Goal: Information Seeking & Learning: Compare options

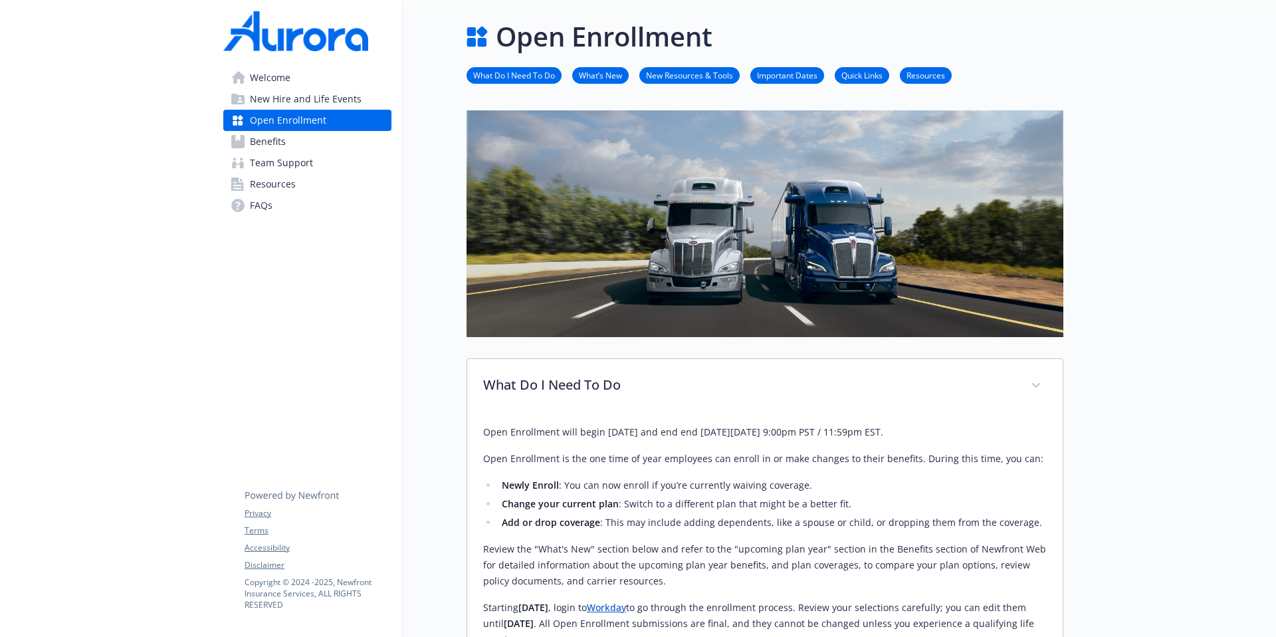
click at [270, 142] on span "Benefits" at bounding box center [268, 141] width 36 height 21
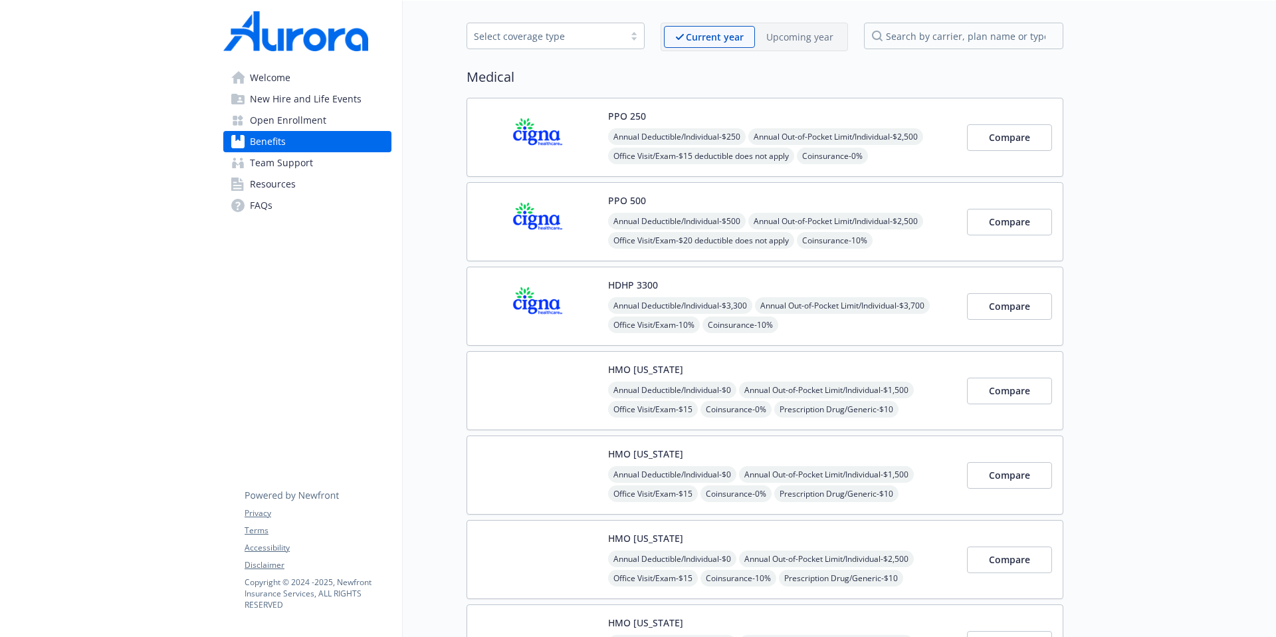
scroll to position [52, 0]
click at [803, 35] on p "Upcoming year" at bounding box center [799, 35] width 67 height 14
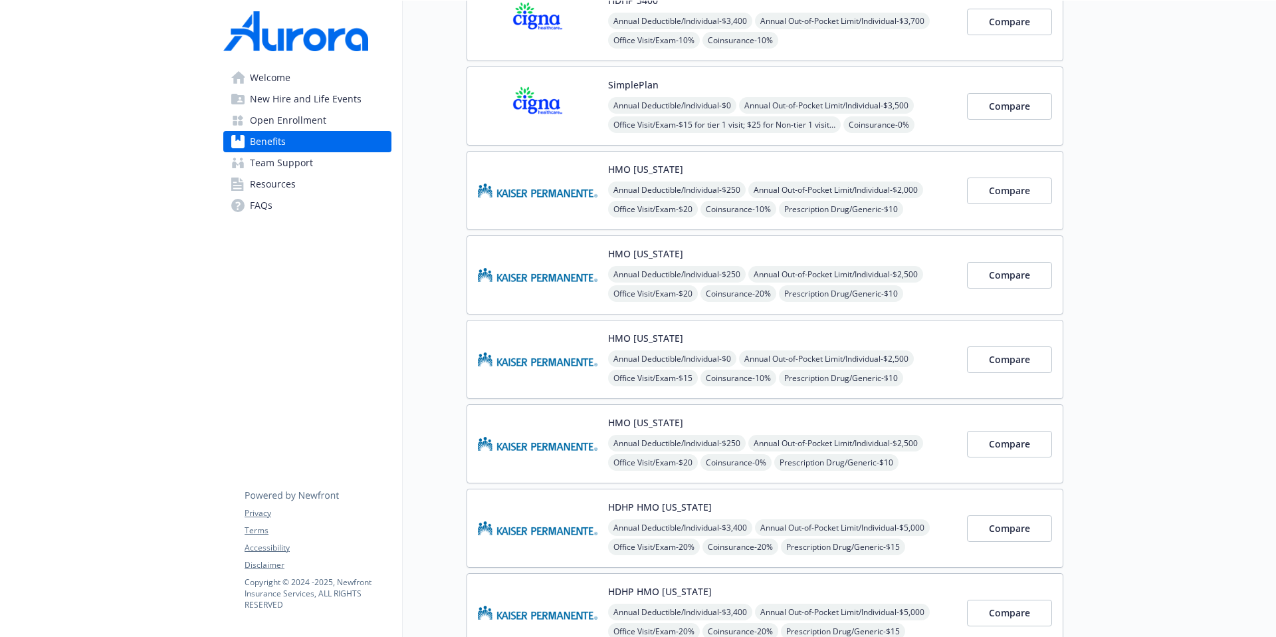
scroll to position [337, 0]
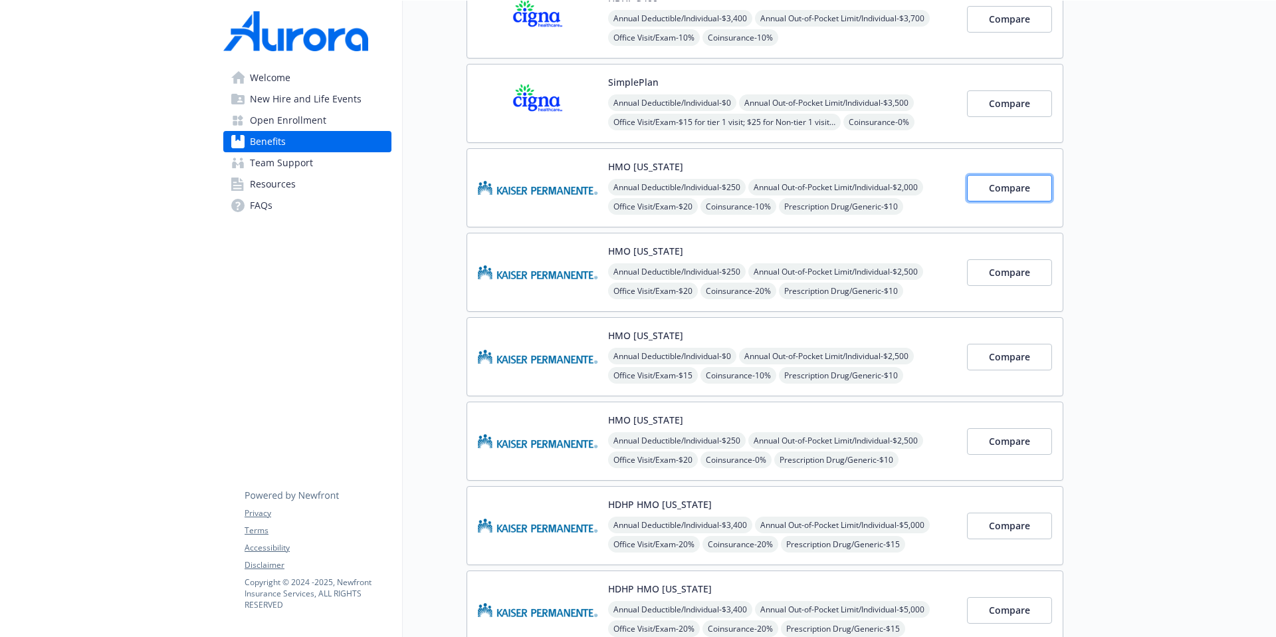
click at [1009, 189] on span "Compare" at bounding box center [1009, 187] width 41 height 13
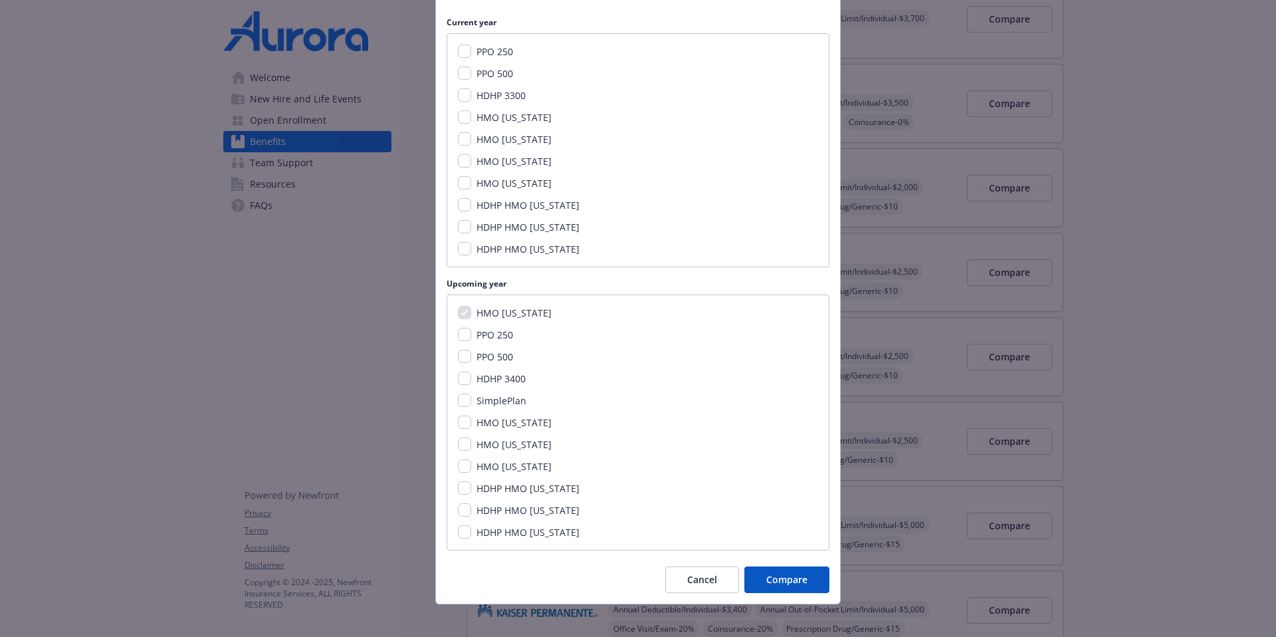
scroll to position [166, 0]
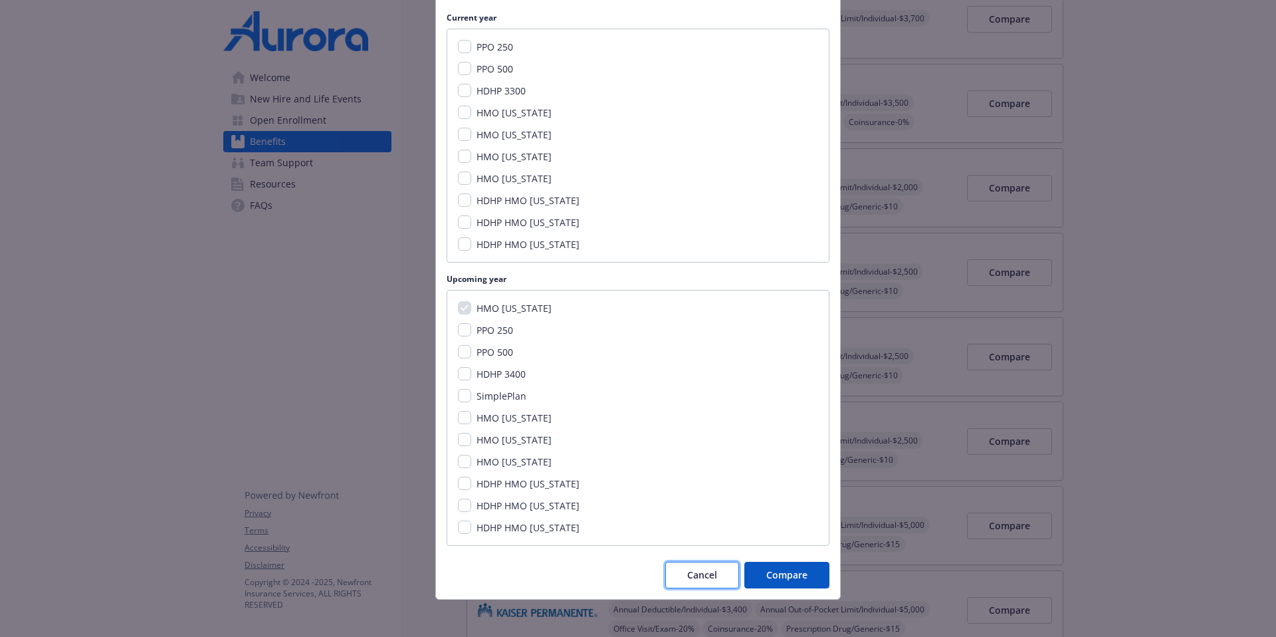
click at [672, 577] on button "Cancel" at bounding box center [702, 574] width 74 height 27
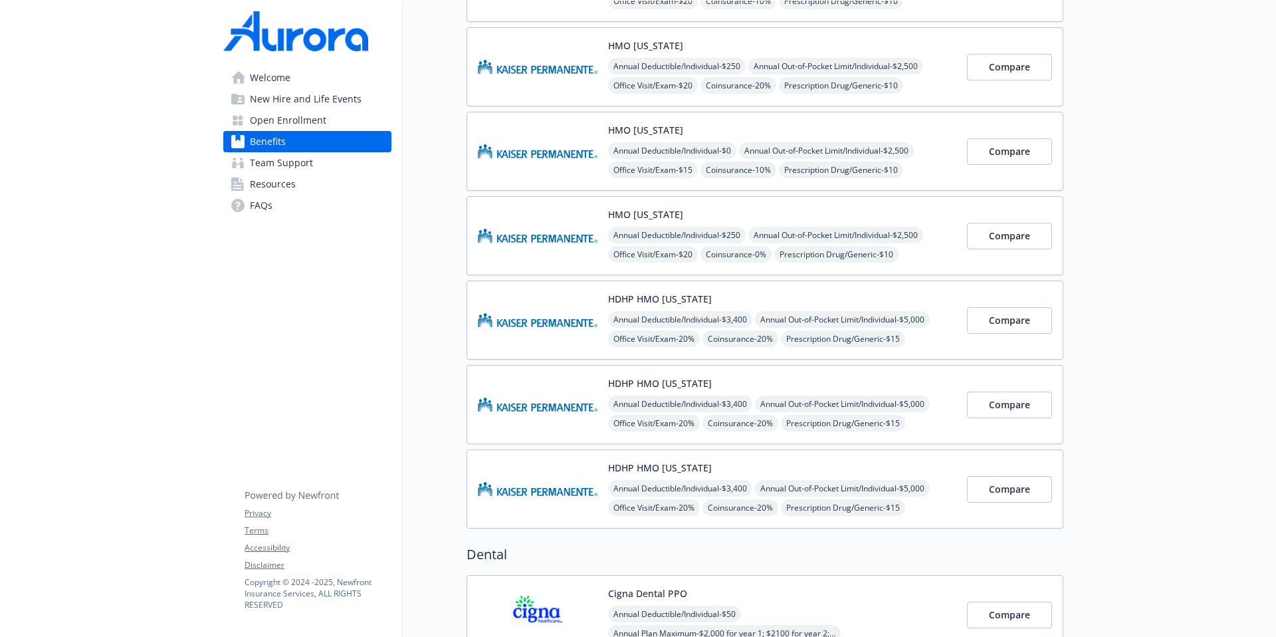
scroll to position [544, 0]
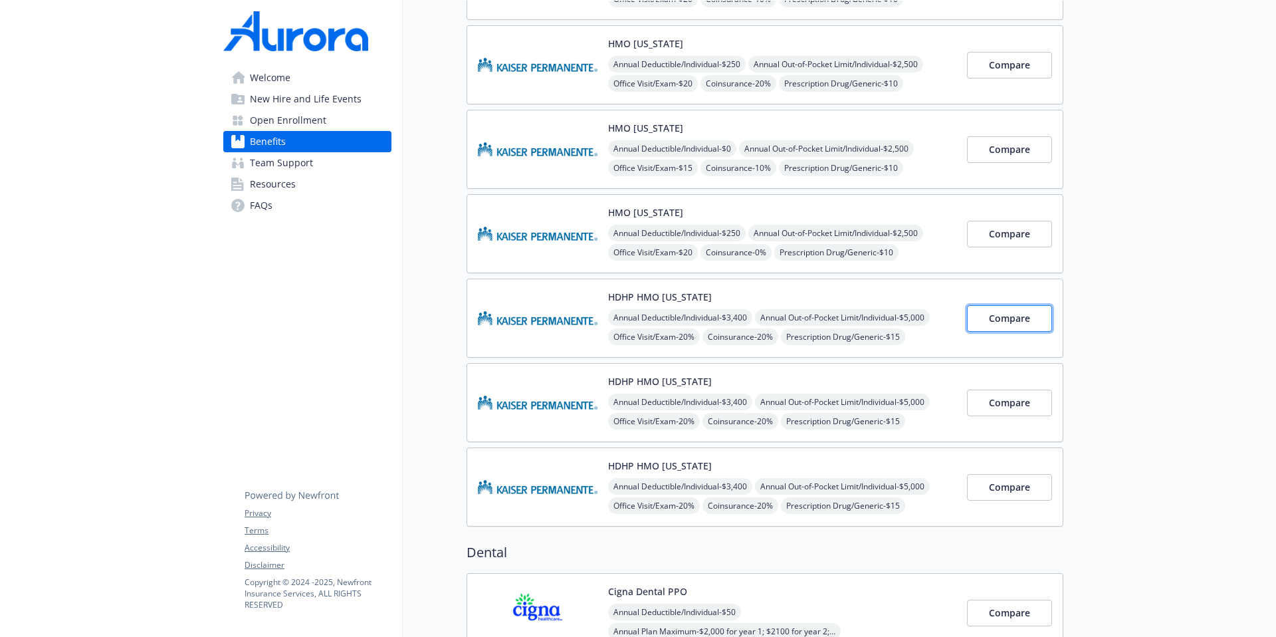
click at [1009, 318] on span "Compare" at bounding box center [1009, 318] width 41 height 13
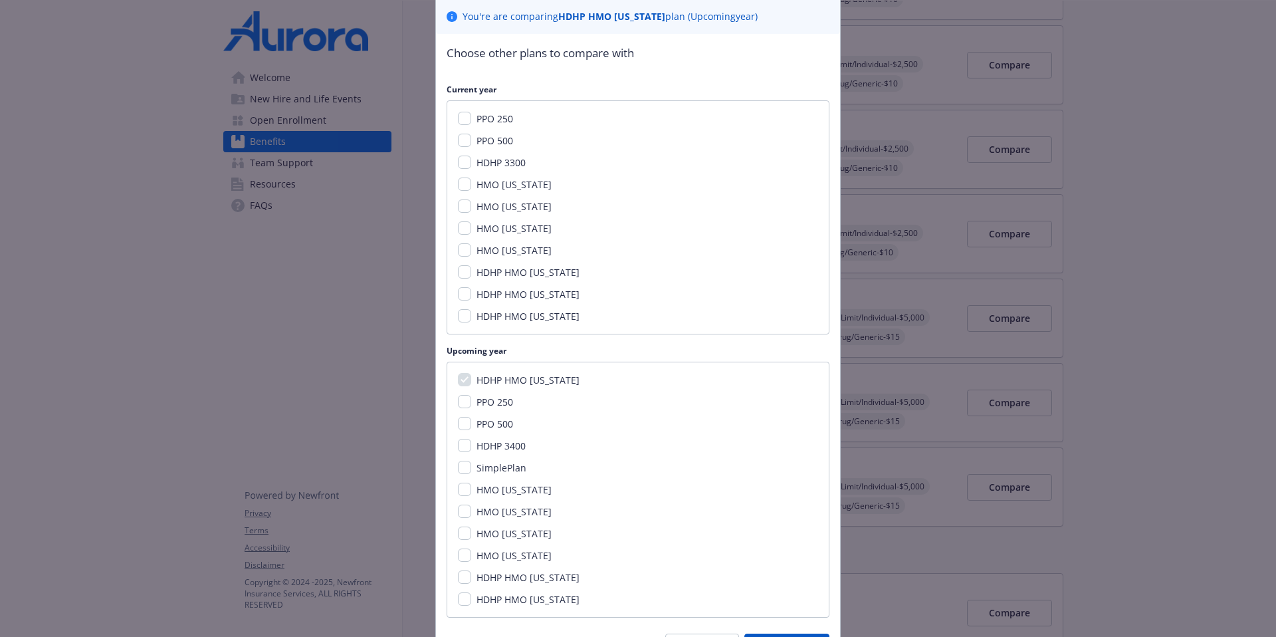
scroll to position [171, 0]
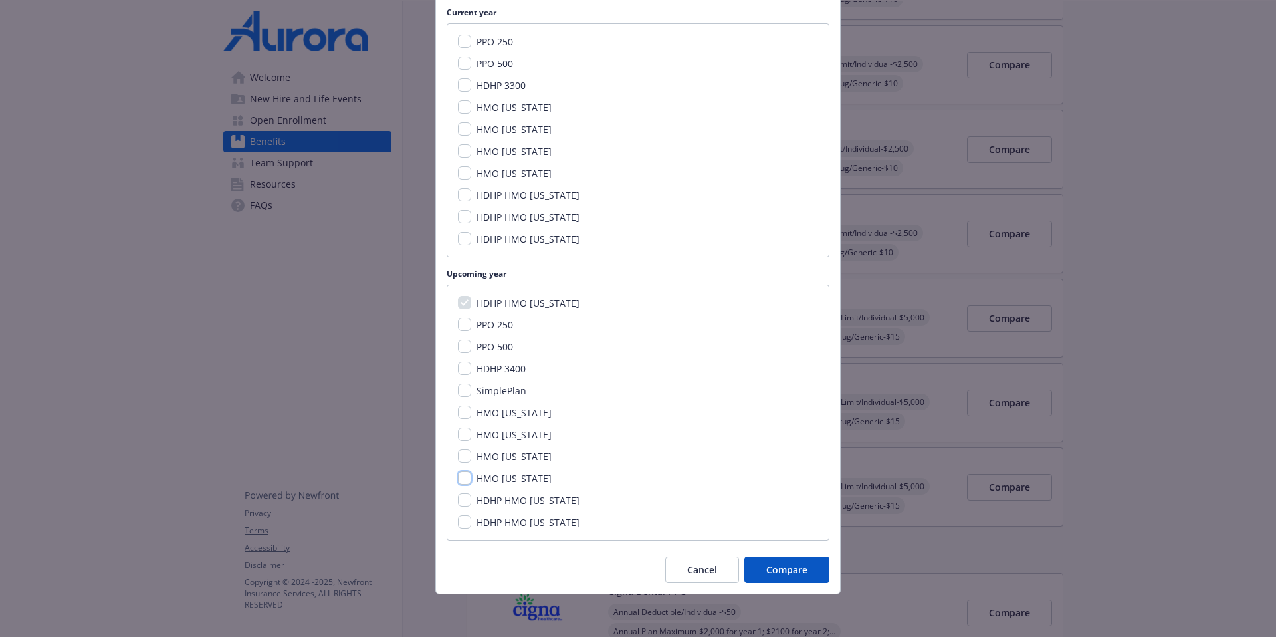
click at [463, 480] on input "HMO [US_STATE]" at bounding box center [464, 477] width 13 height 13
checkbox input "true"
click at [464, 496] on input "HDHP HMO [US_STATE]" at bounding box center [464, 499] width 13 height 13
checkbox input "true"
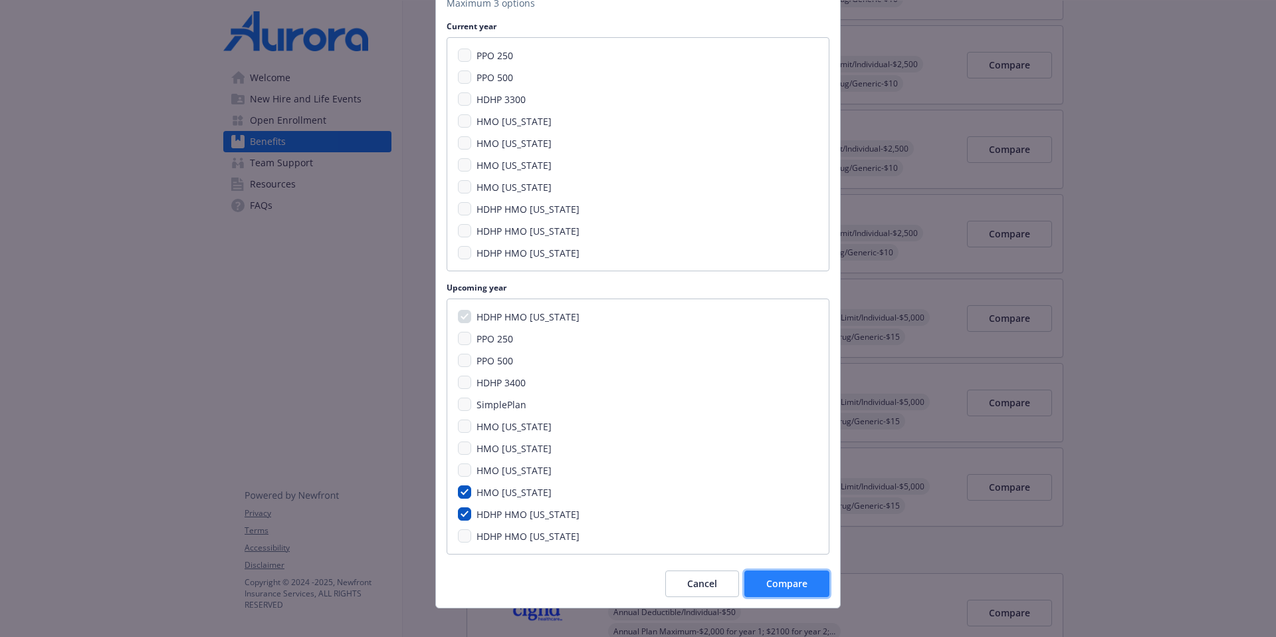
click at [789, 572] on button "Compare" at bounding box center [786, 583] width 85 height 27
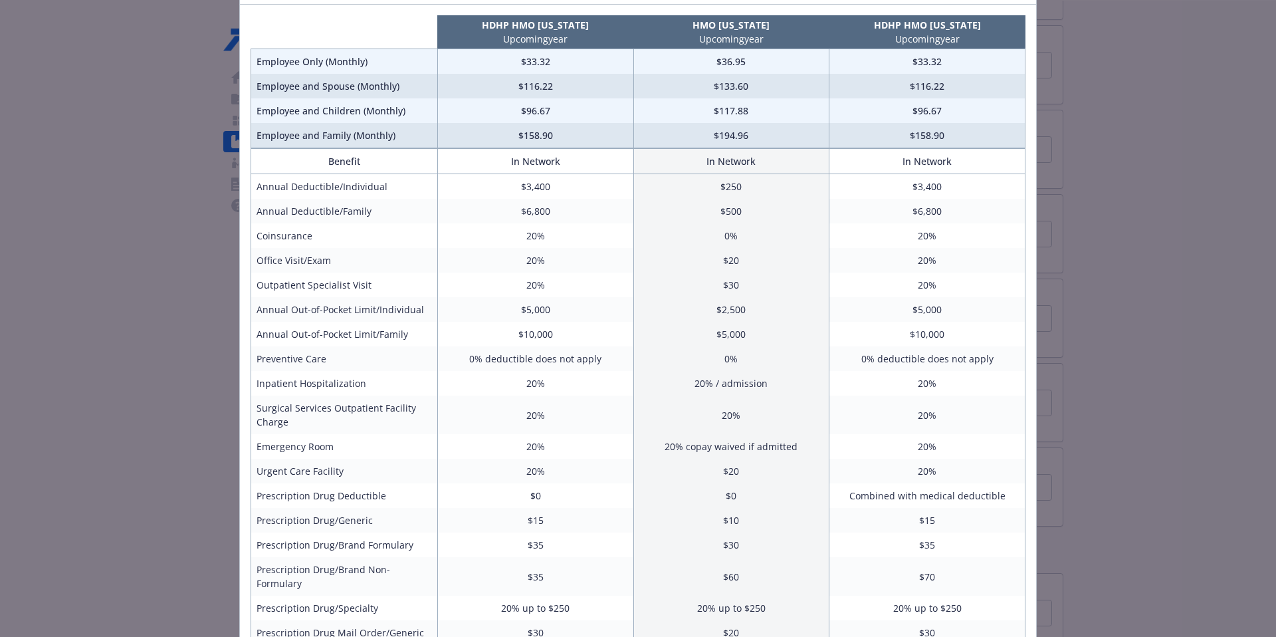
scroll to position [0, 0]
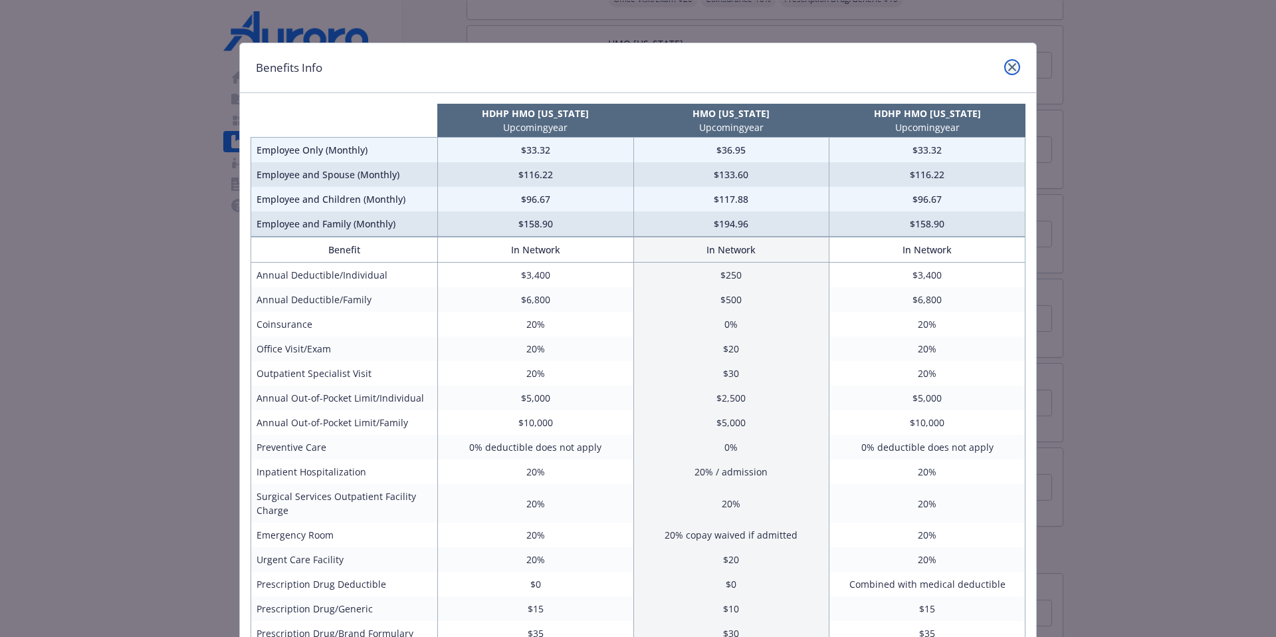
click at [1008, 66] on icon "close" at bounding box center [1012, 67] width 8 height 8
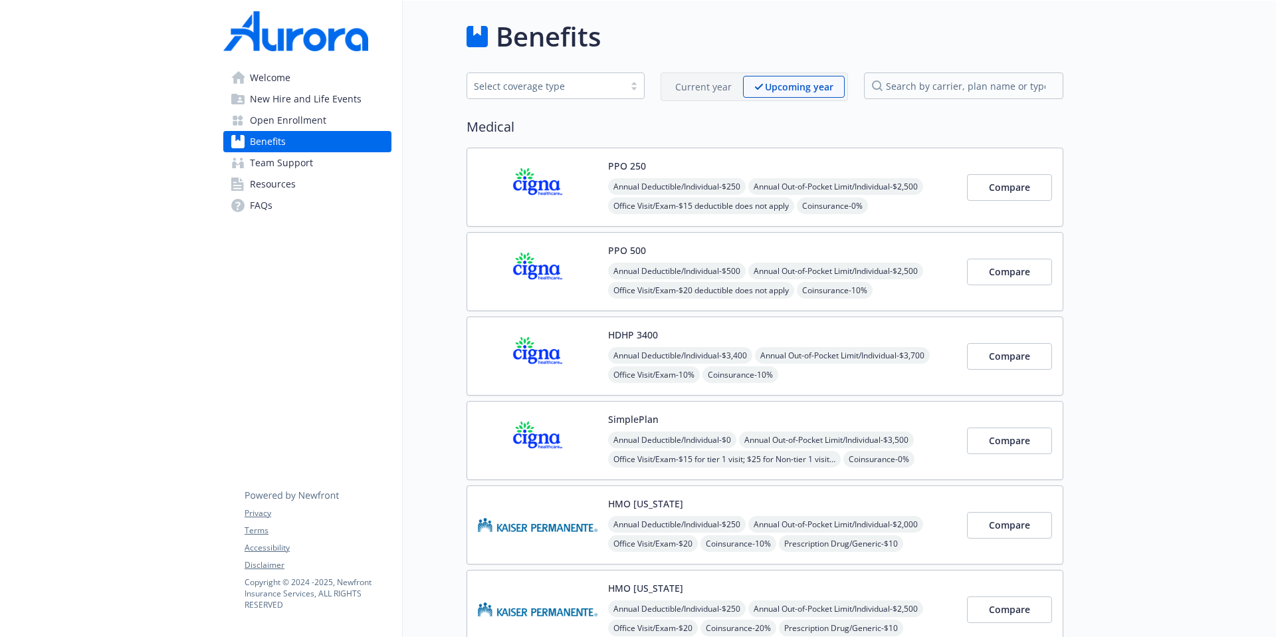
click at [306, 120] on span "Open Enrollment" at bounding box center [288, 120] width 76 height 21
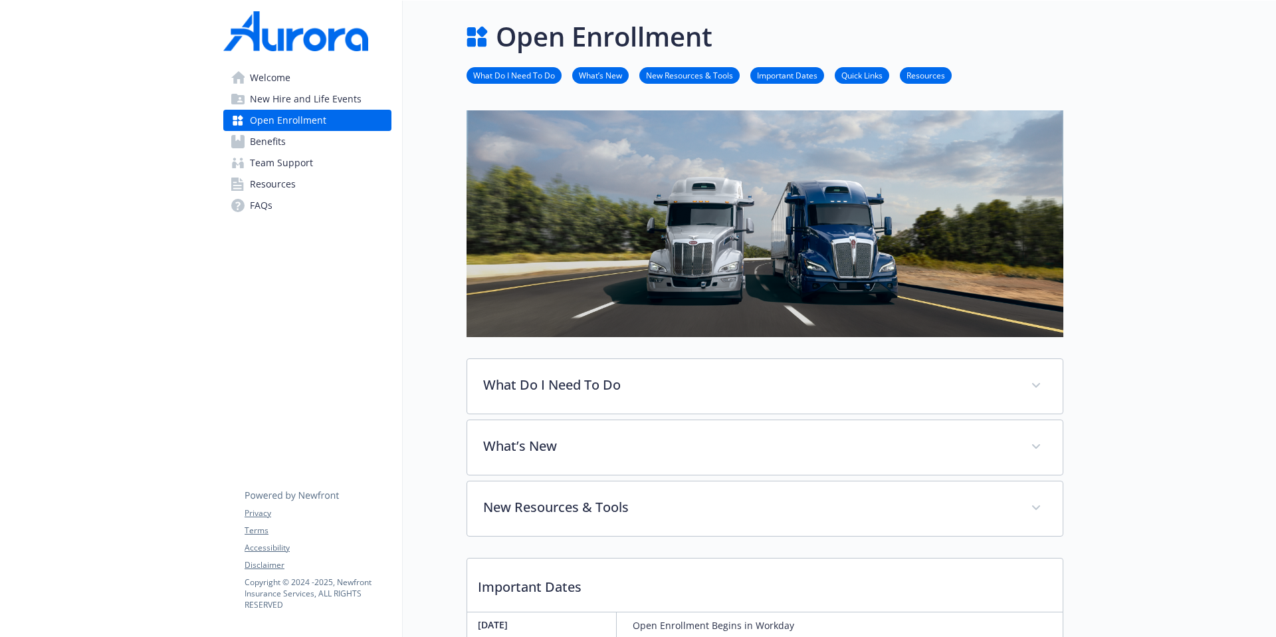
click at [280, 138] on span "Benefits" at bounding box center [268, 141] width 36 height 21
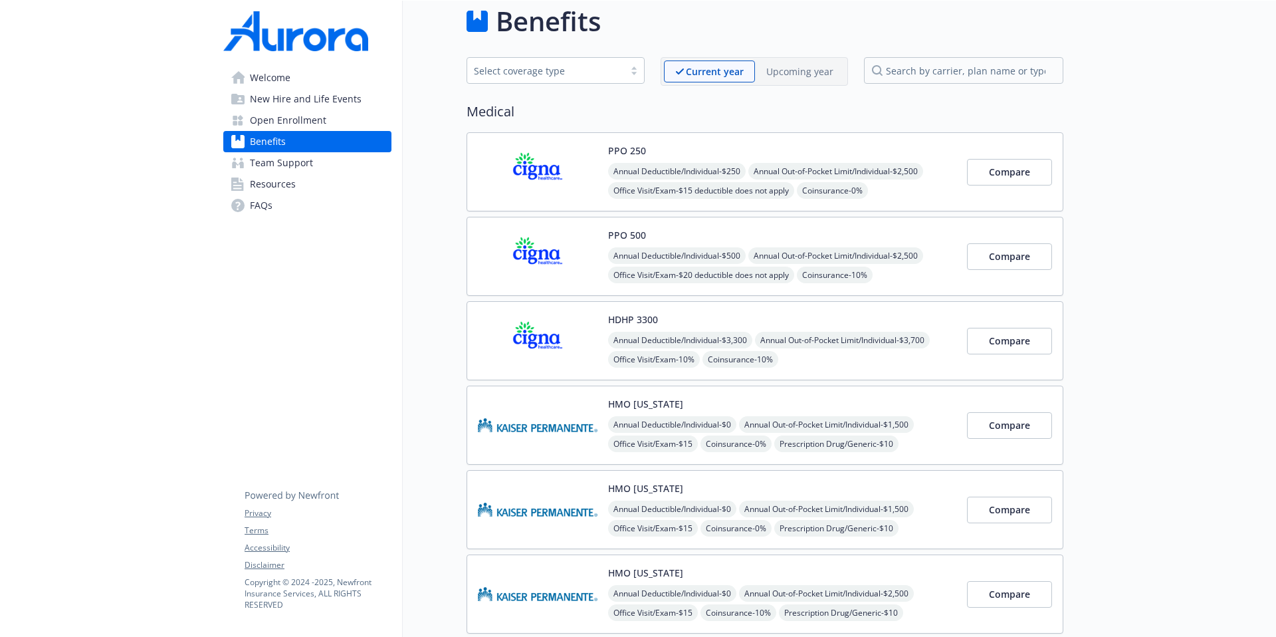
scroll to position [15, 0]
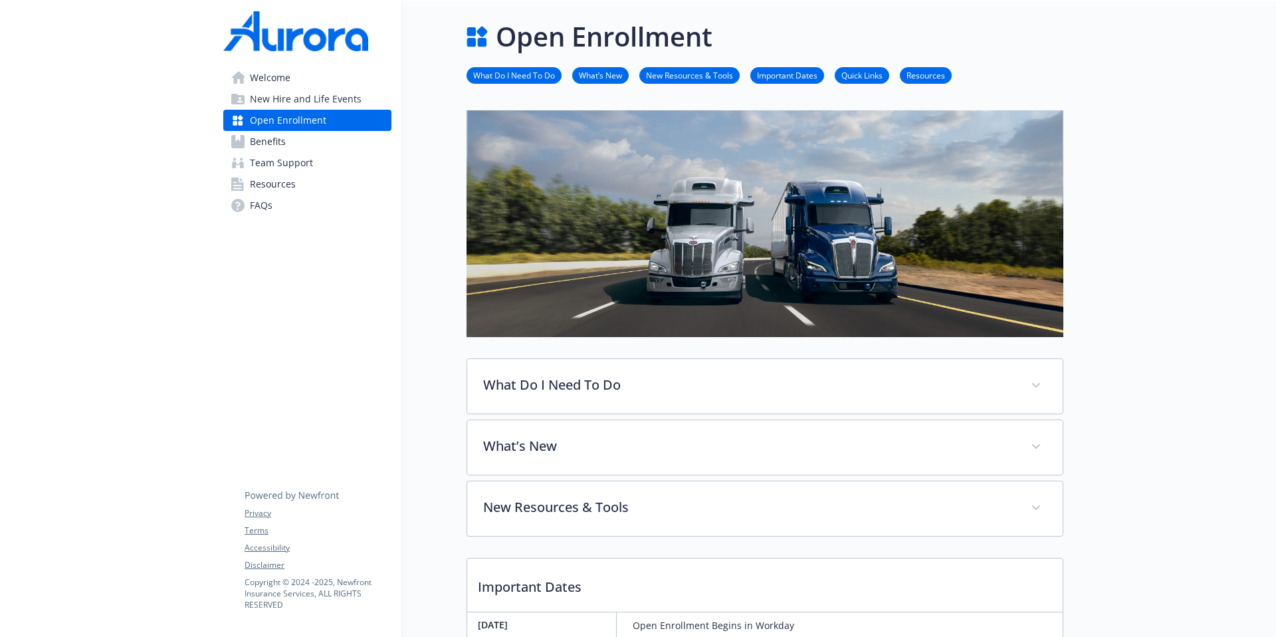
click at [559, 37] on h1 "Open Enrollment" at bounding box center [604, 37] width 217 height 40
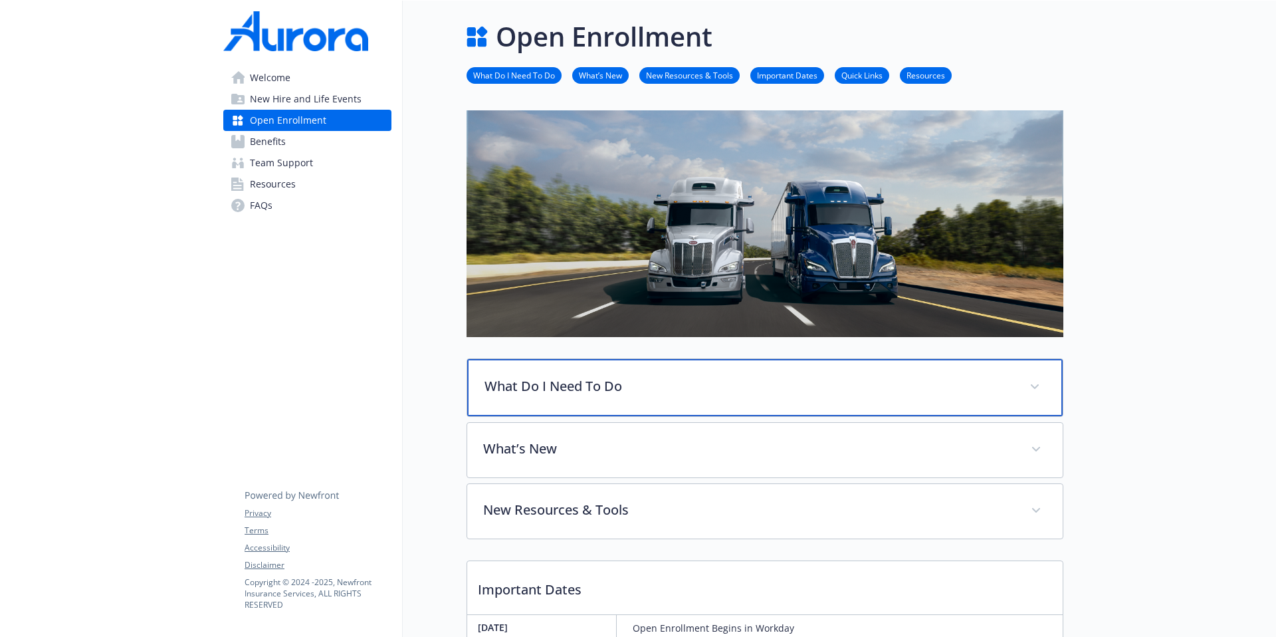
click at [611, 378] on p "What Do I Need To Do" at bounding box center [748, 386] width 529 height 20
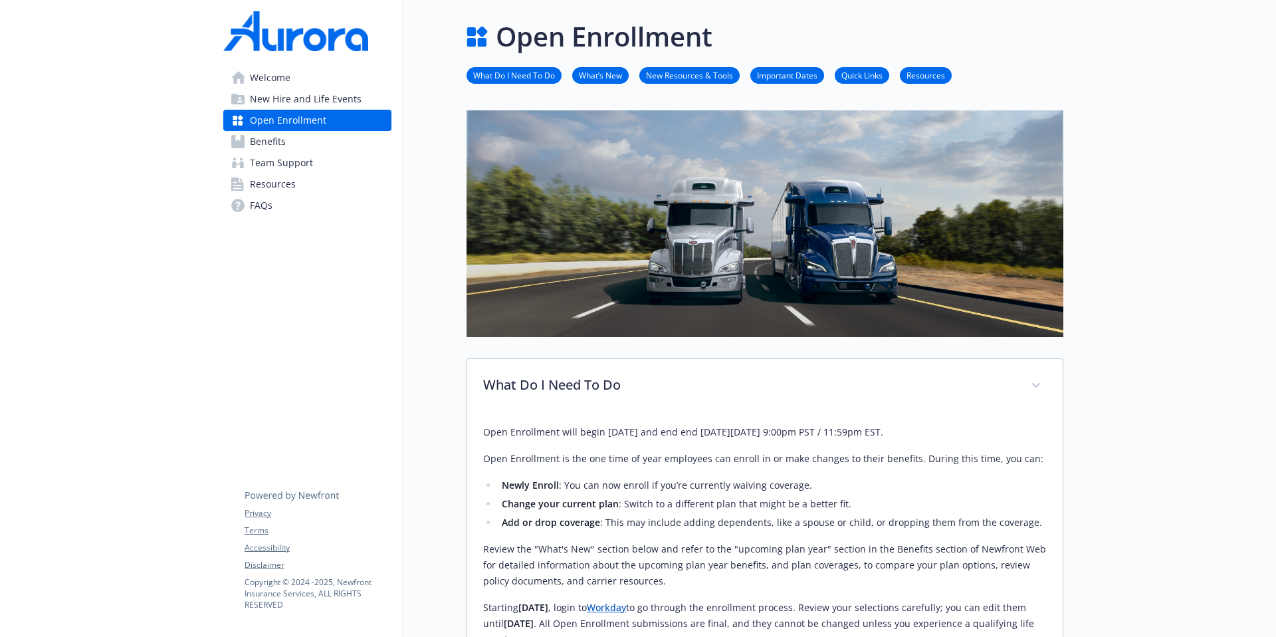
click at [940, 19] on div "Open Enrollment" at bounding box center [764, 37] width 597 height 40
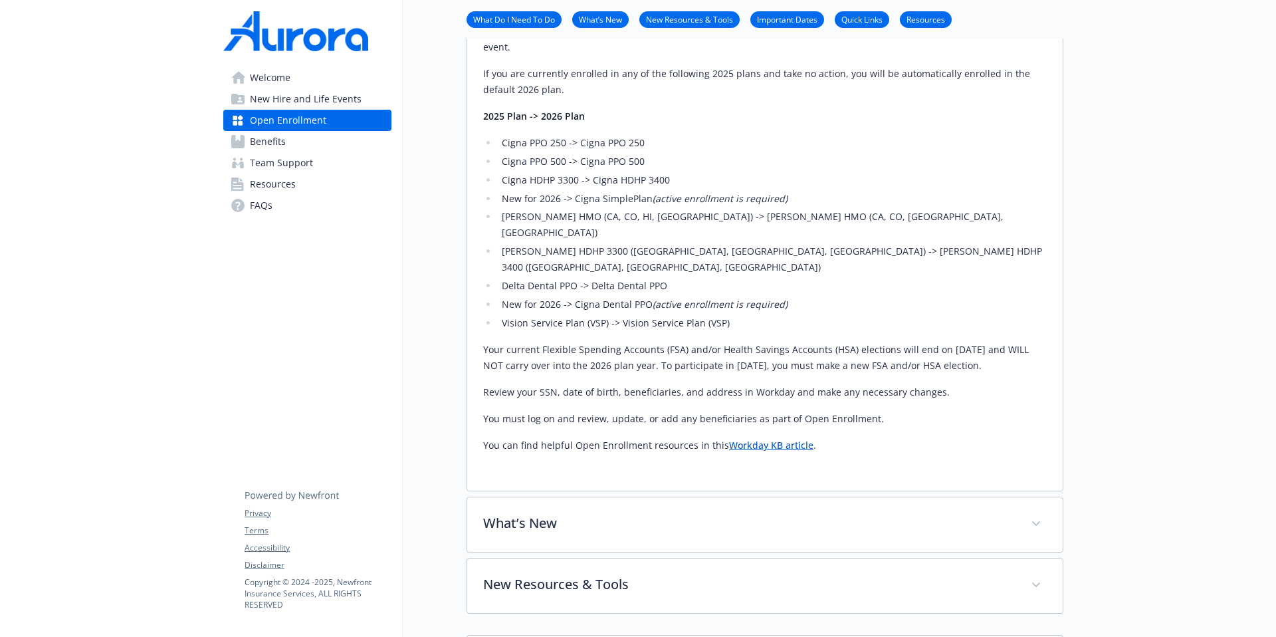
scroll to position [599, 0]
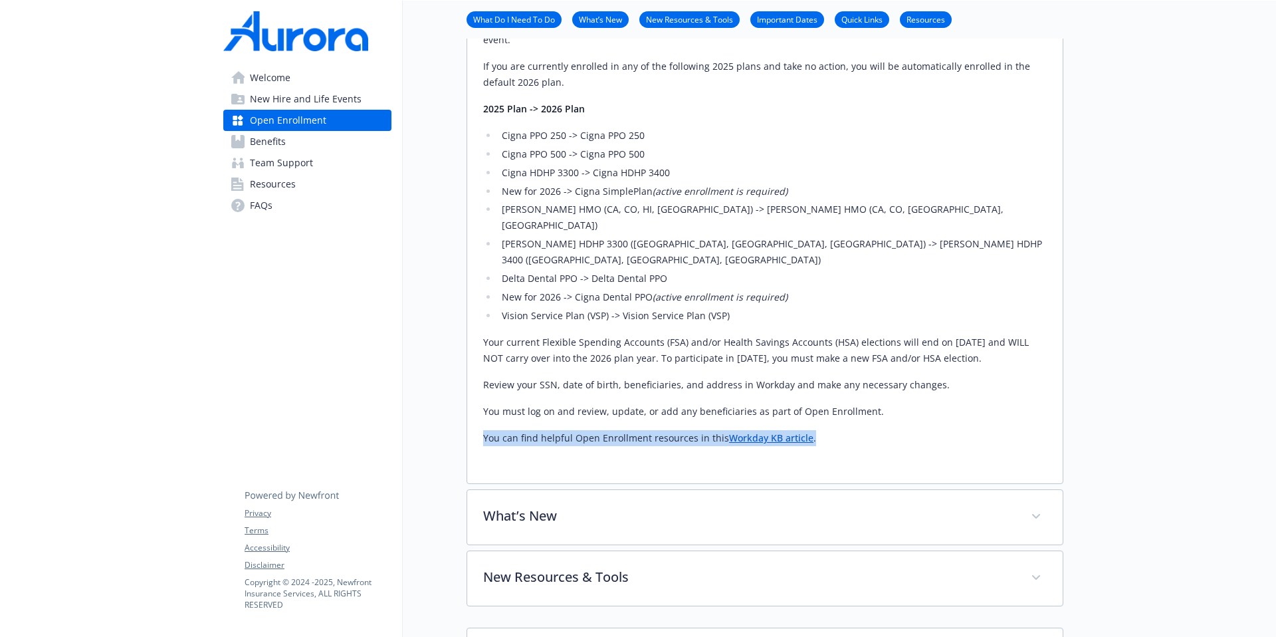
drag, startPoint x: 844, startPoint y: 407, endPoint x: 479, endPoint y: 401, distance: 364.8
click at [479, 401] on div "Open Enrollment will begin Monday, November 3rd and end end on Friday, November…" at bounding box center [764, 149] width 595 height 670
copy p "You can find helpful Open Enrollment resources in this Workday KB article ."
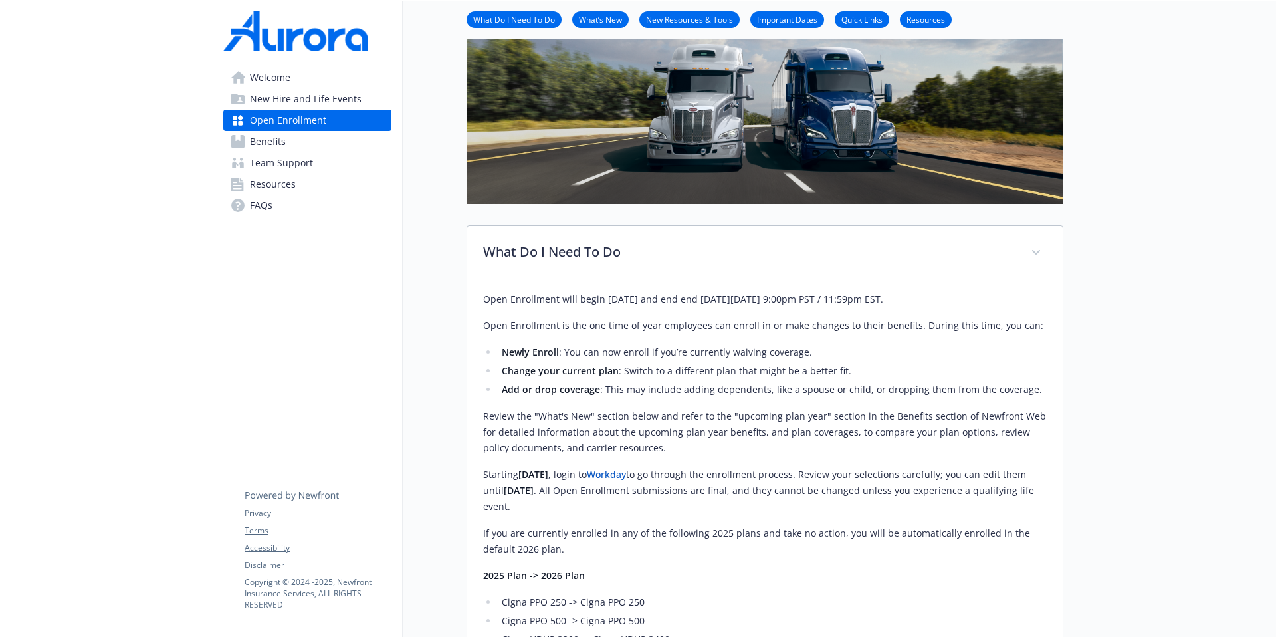
scroll to position [0, 0]
